Goal: Information Seeking & Learning: Understand process/instructions

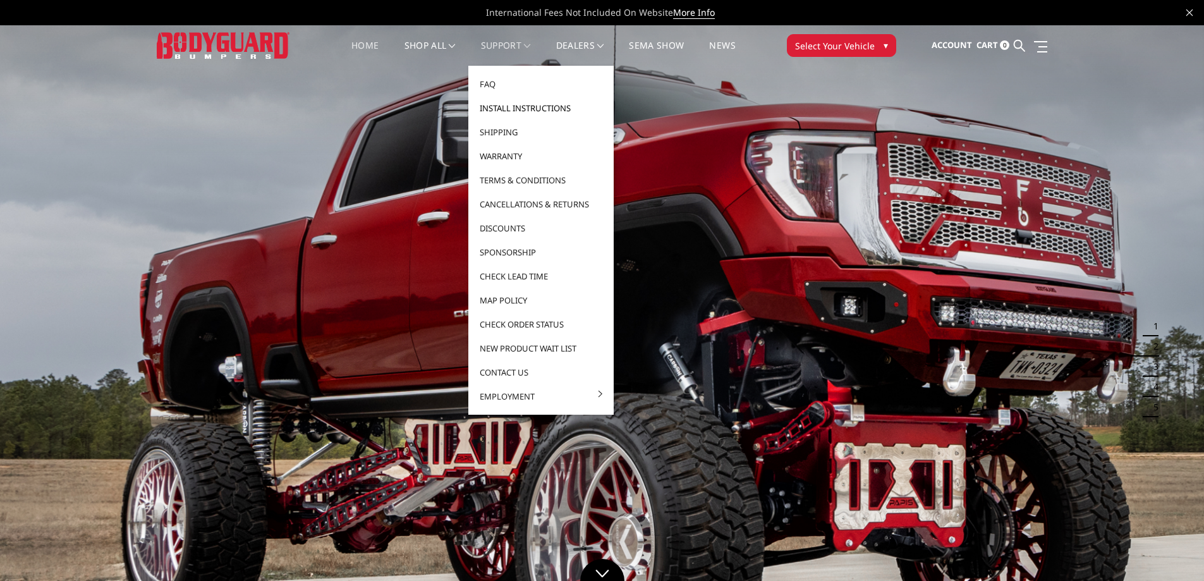
click at [522, 107] on link "Install Instructions" at bounding box center [540, 108] width 135 height 24
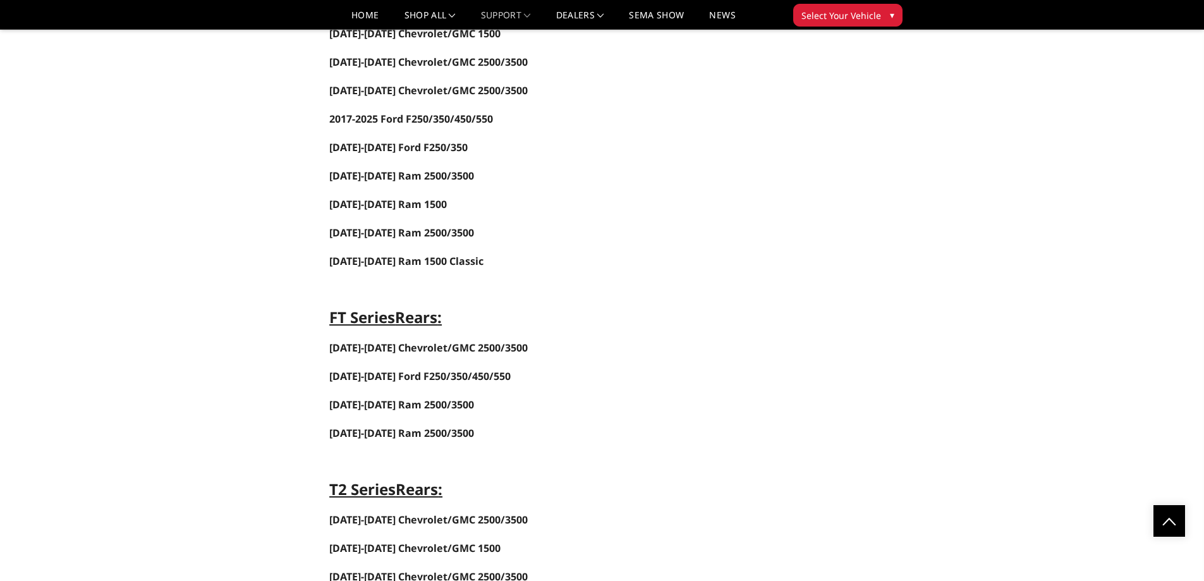
scroll to position [2401, 0]
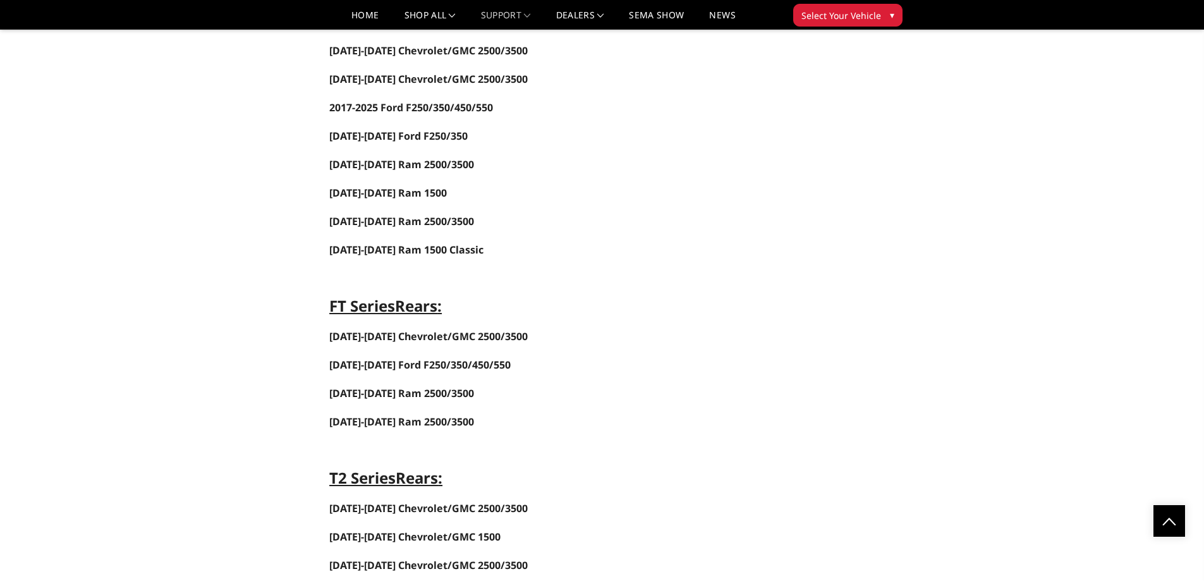
click at [455, 355] on main "TRUCK FRONT BUMPERS Front Camera Relocation (universal instructions) Freedom Se…" at bounding box center [679, 537] width 719 height 5646
click at [451, 366] on span "2017-2025 Ford F250/350/450/550" at bounding box center [419, 365] width 181 height 14
